Goal: Information Seeking & Learning: Learn about a topic

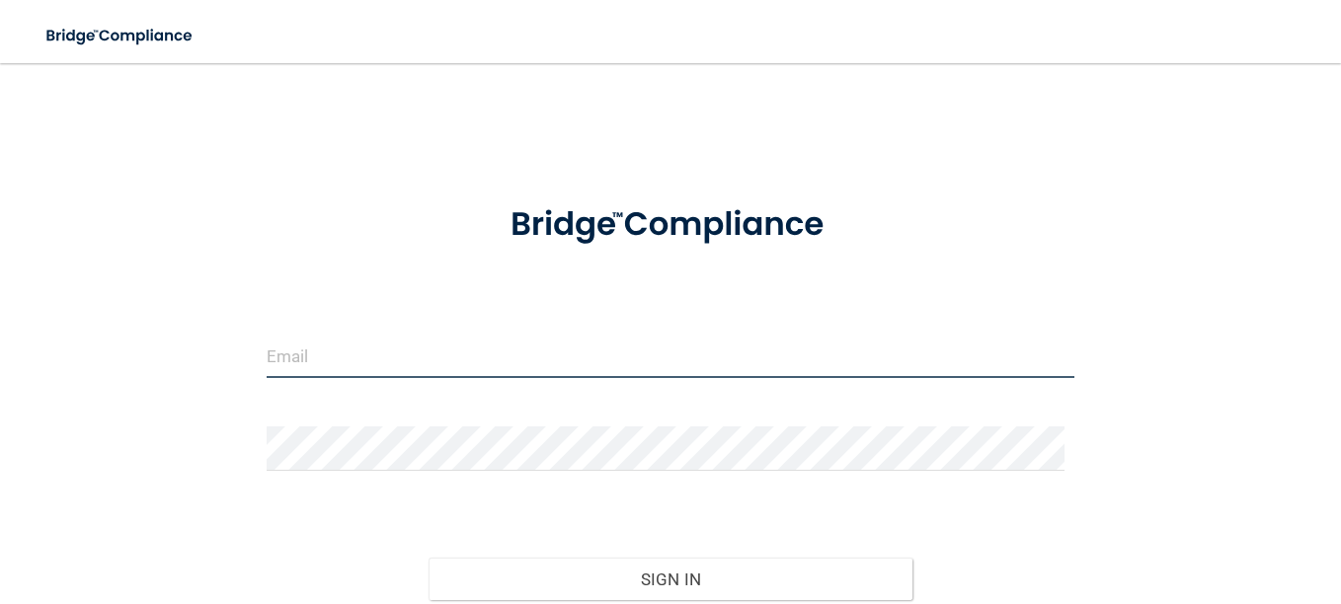
click at [526, 349] on input "email" at bounding box center [671, 356] width 808 height 44
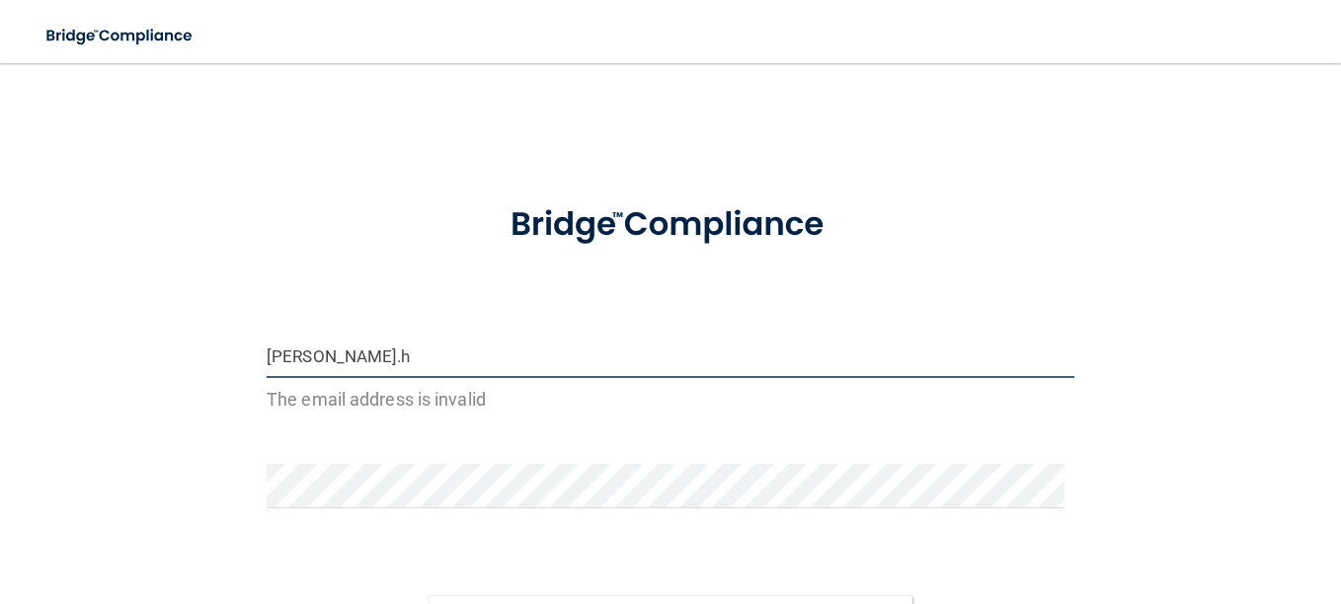
type input "[PERSON_NAME][EMAIL_ADDRESS][PERSON_NAME][DOMAIN_NAME]"
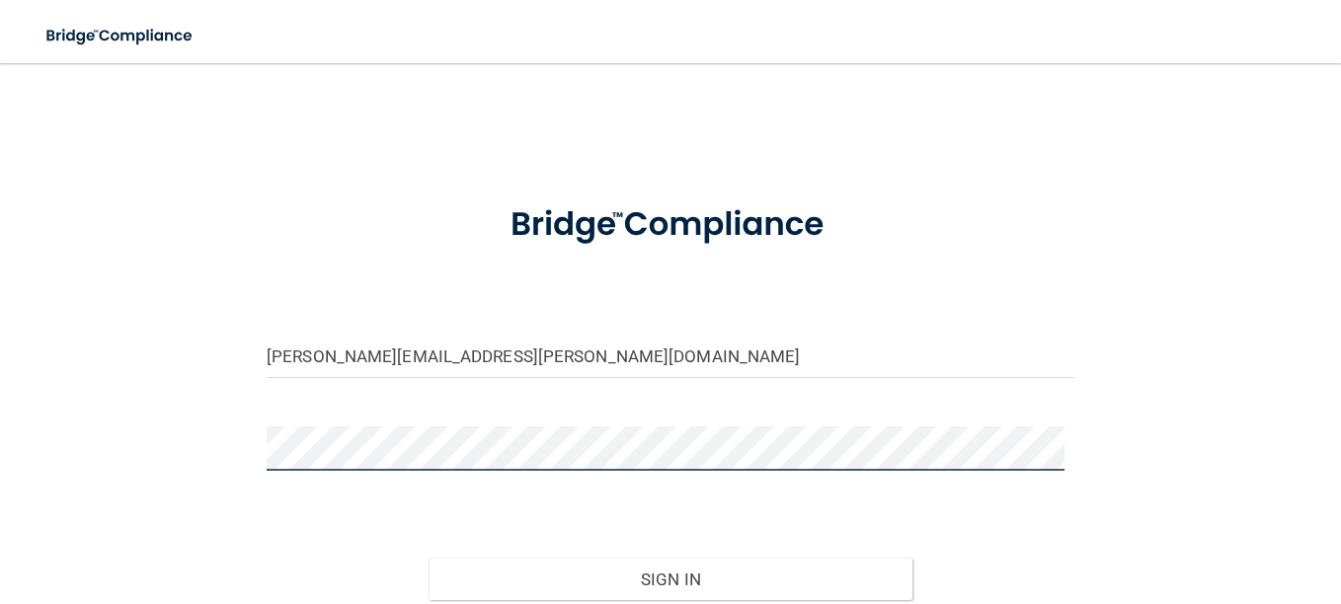
click at [429, 558] on button "Sign In" at bounding box center [671, 579] width 485 height 43
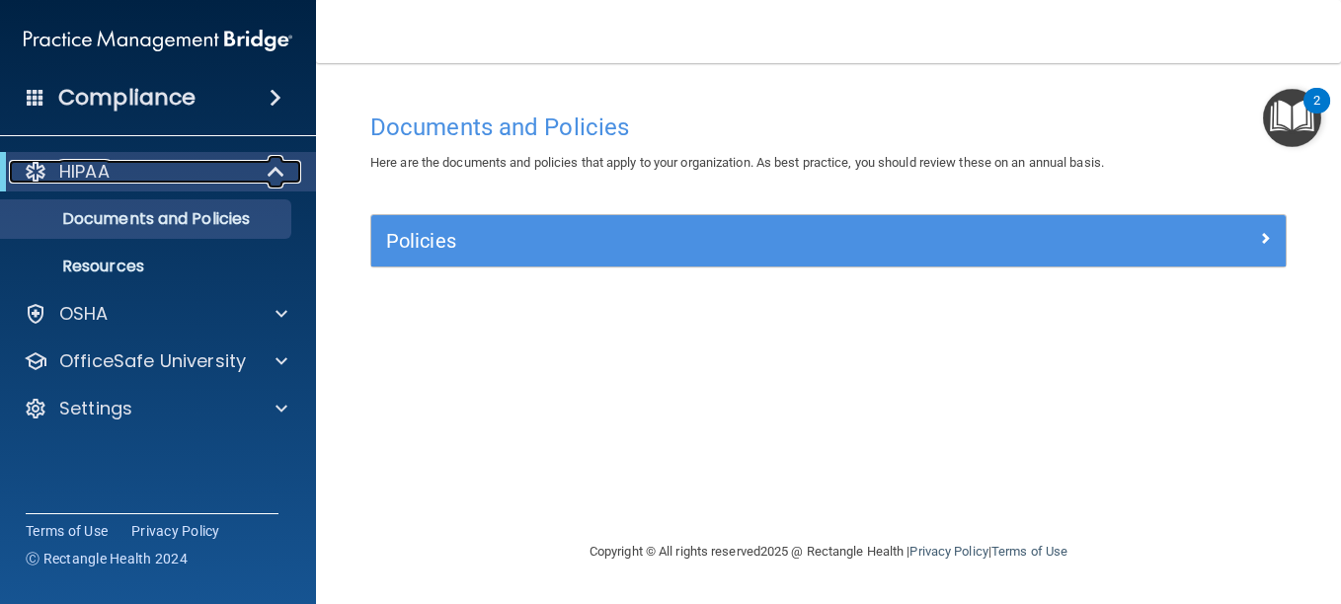
click at [165, 164] on div "HIPAA" at bounding box center [131, 172] width 244 height 24
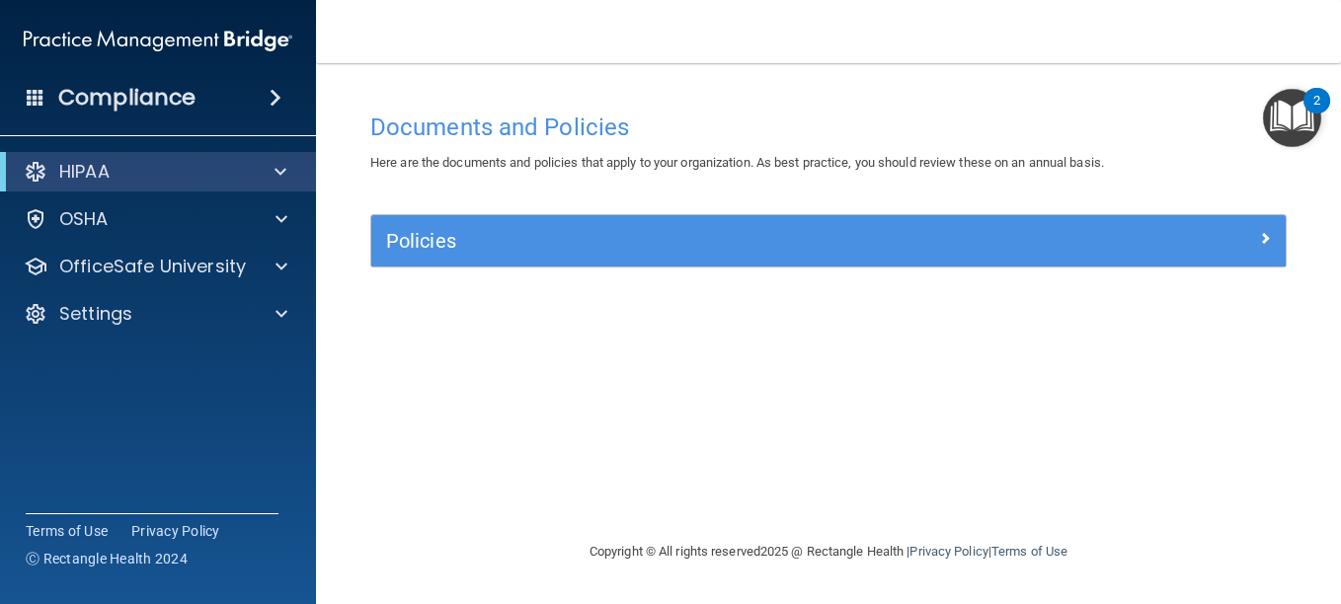
click at [179, 103] on h4 "Compliance" at bounding box center [126, 98] width 137 height 28
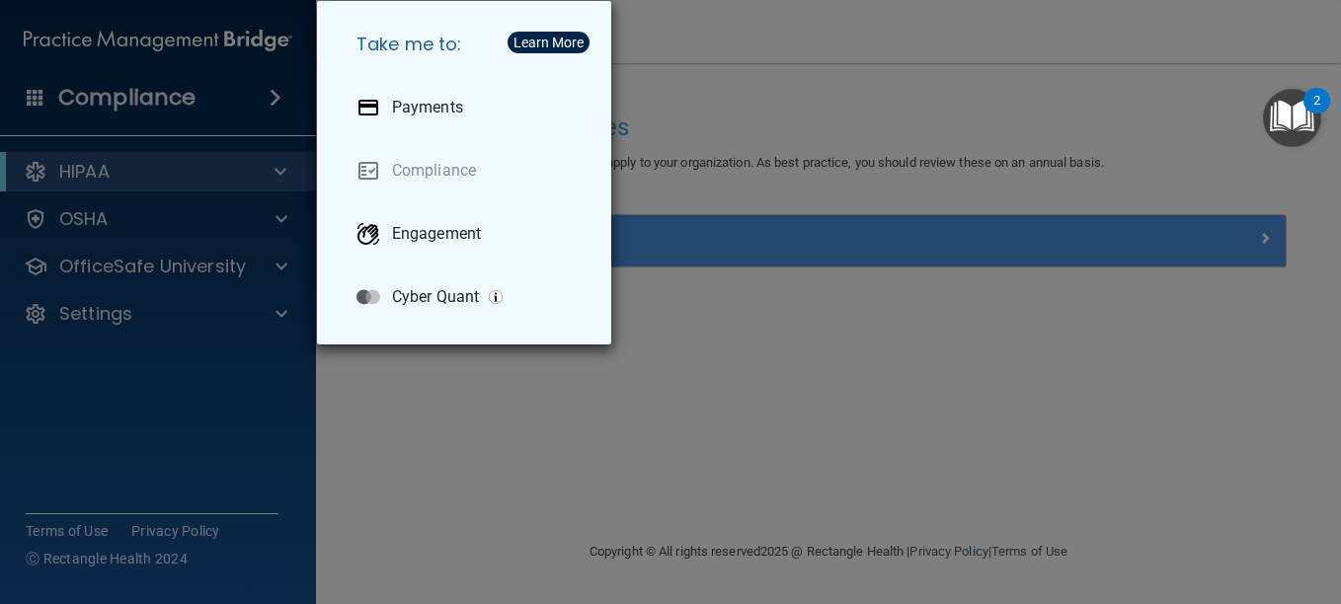
click at [195, 168] on div "Take me to: Payments Compliance Engagement Cyber Quant" at bounding box center [670, 302] width 1341 height 604
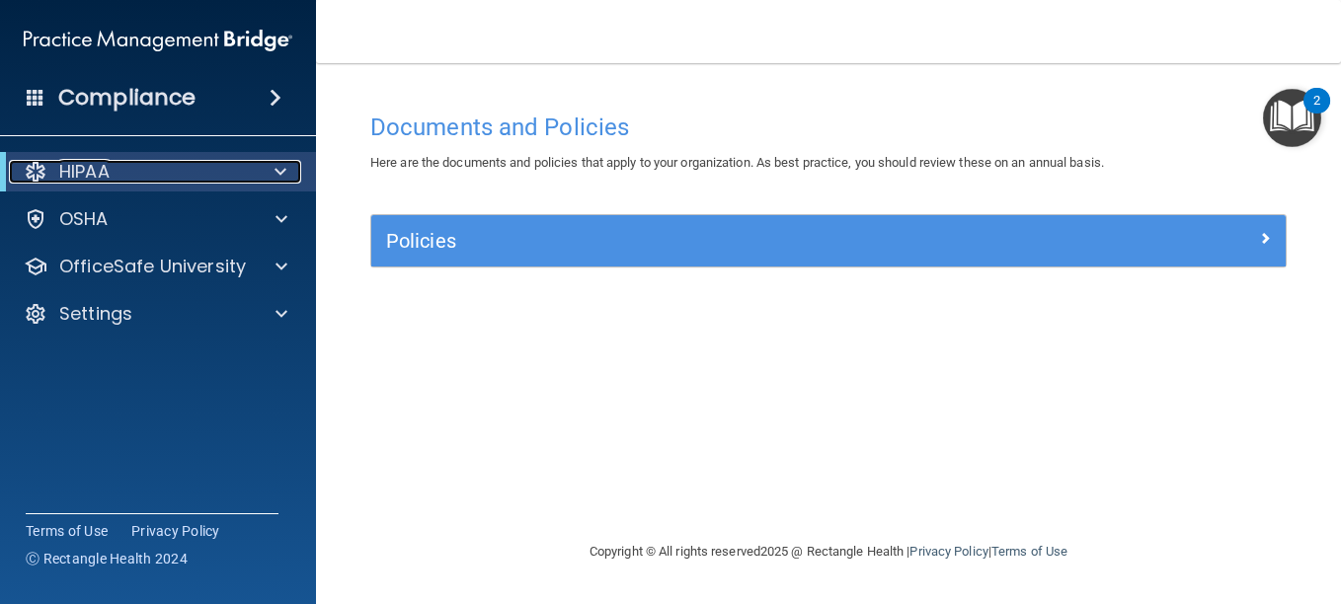
click at [294, 172] on div at bounding box center [277, 172] width 48 height 24
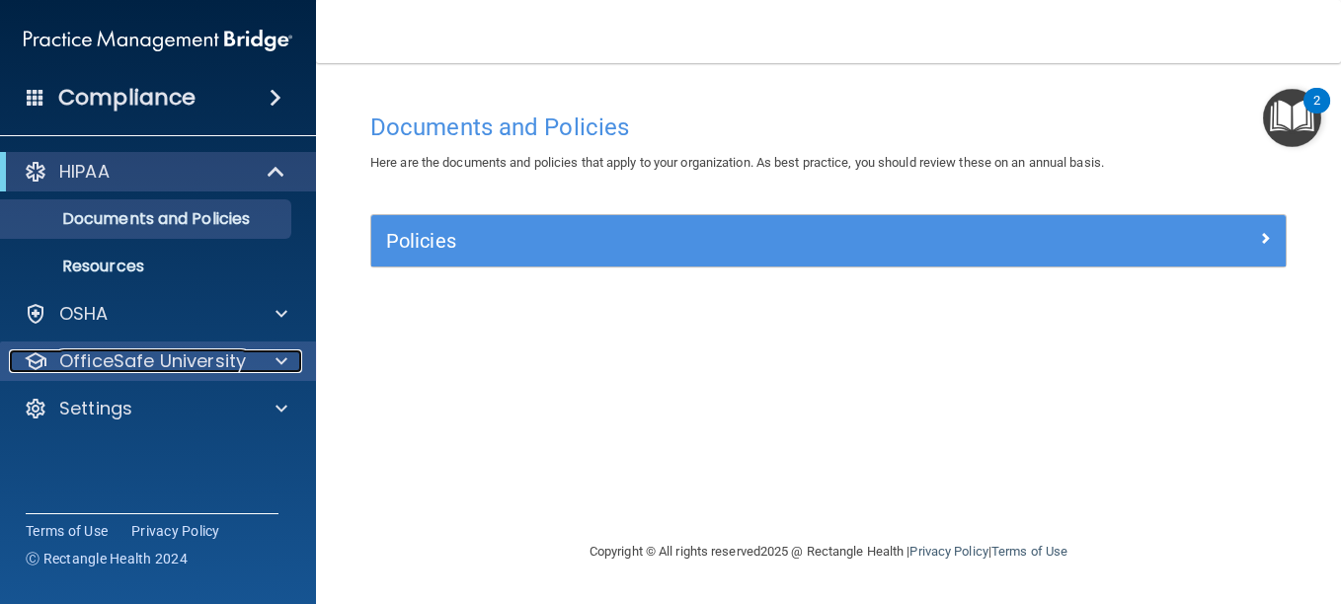
click at [126, 358] on p "OfficeSafe University" at bounding box center [152, 362] width 187 height 24
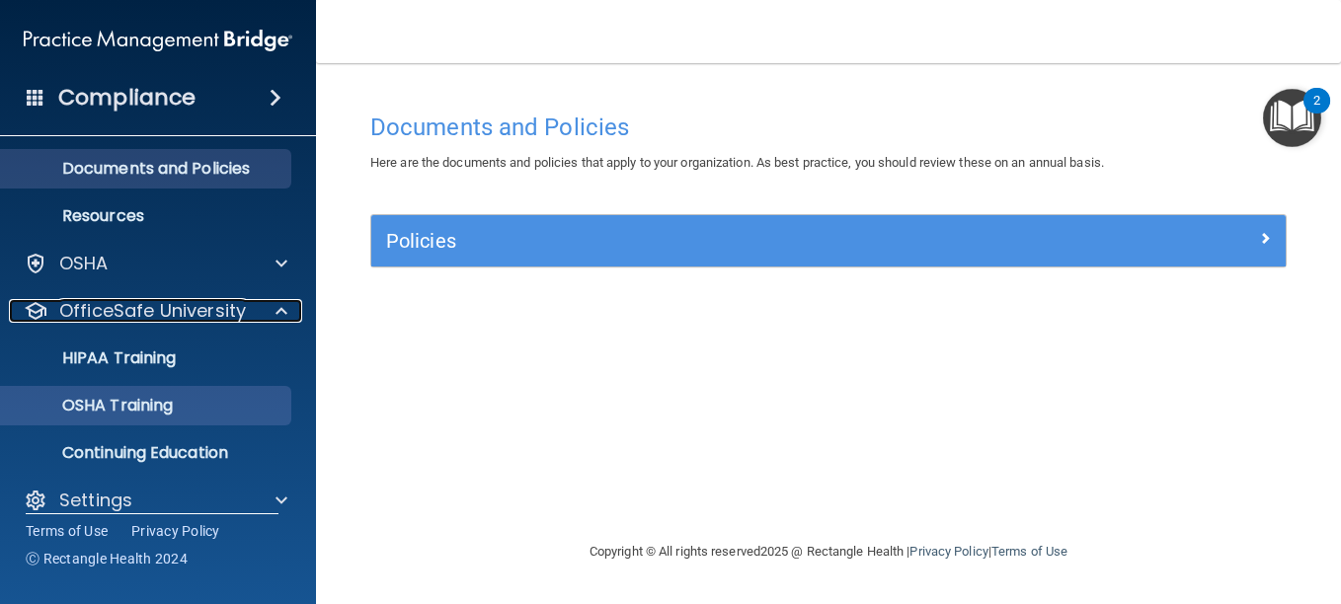
scroll to position [73, 0]
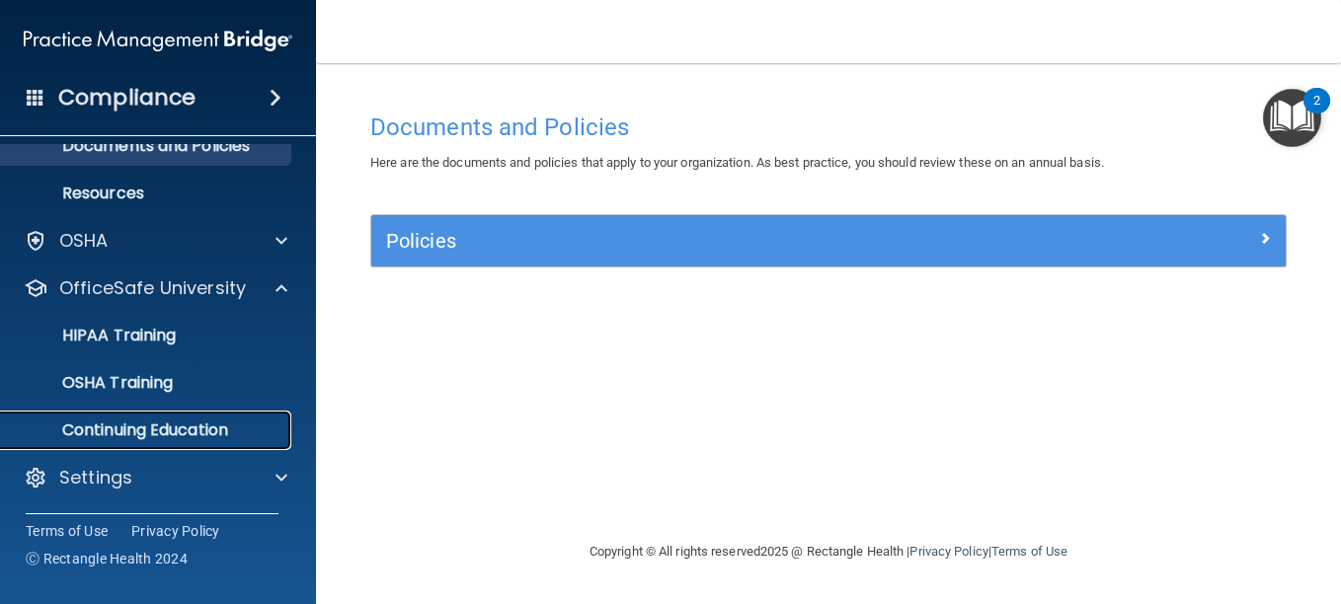
click at [200, 424] on p "Continuing Education" at bounding box center [148, 431] width 270 height 20
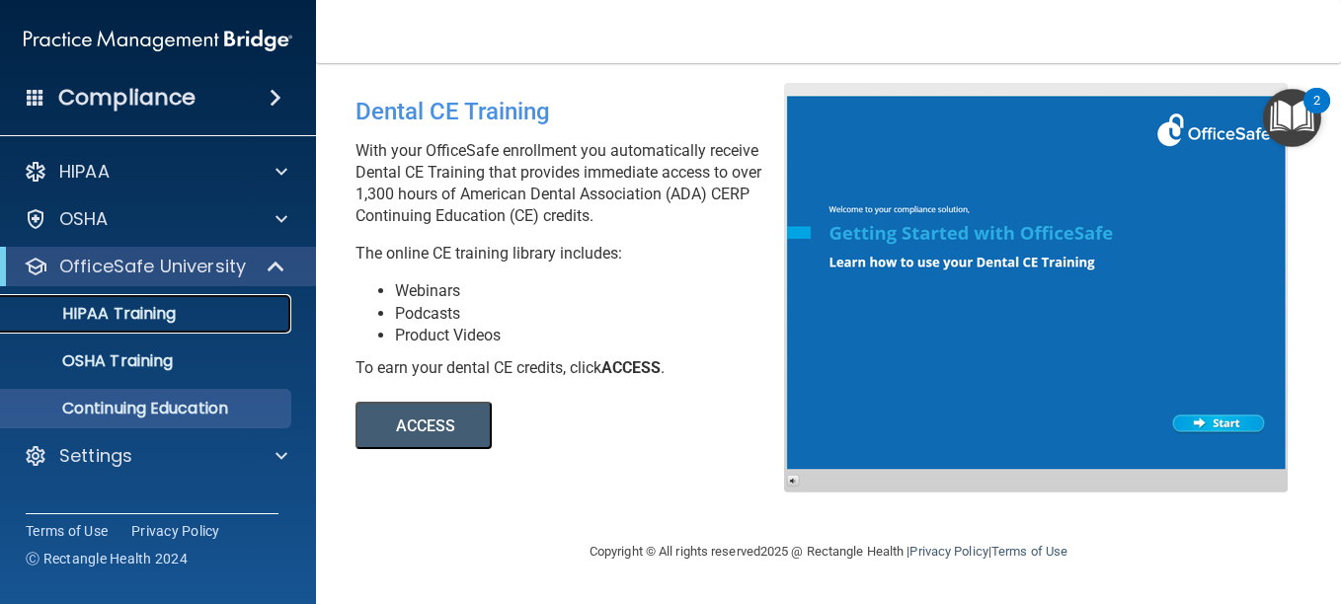
click at [169, 304] on p "HIPAA Training" at bounding box center [94, 314] width 163 height 20
